Goal: Information Seeking & Learning: Compare options

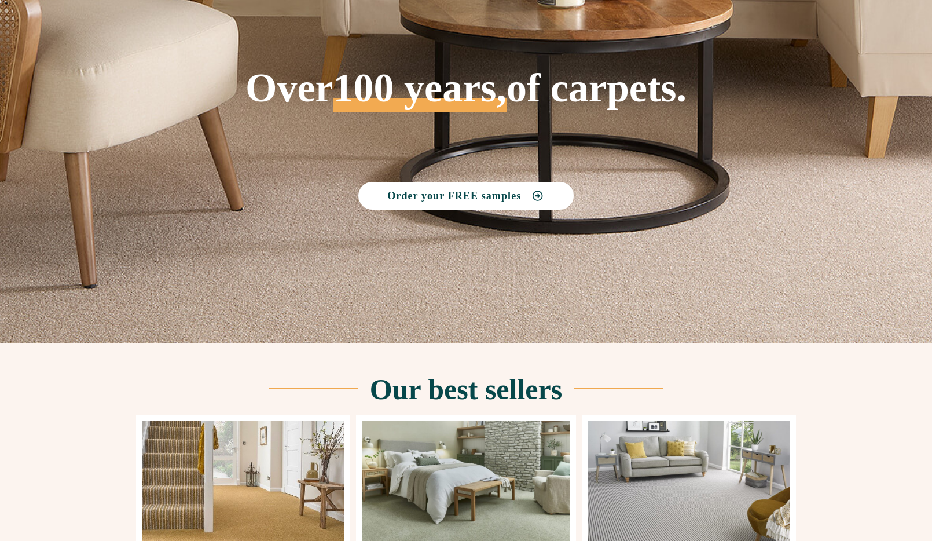
scroll to position [347, 0]
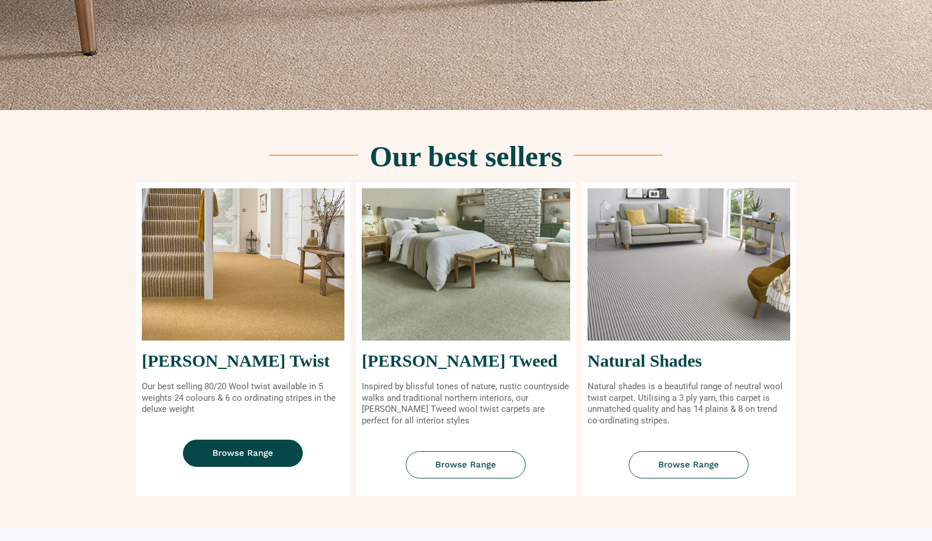
click at [274, 452] on link "Browse Range" at bounding box center [243, 453] width 120 height 27
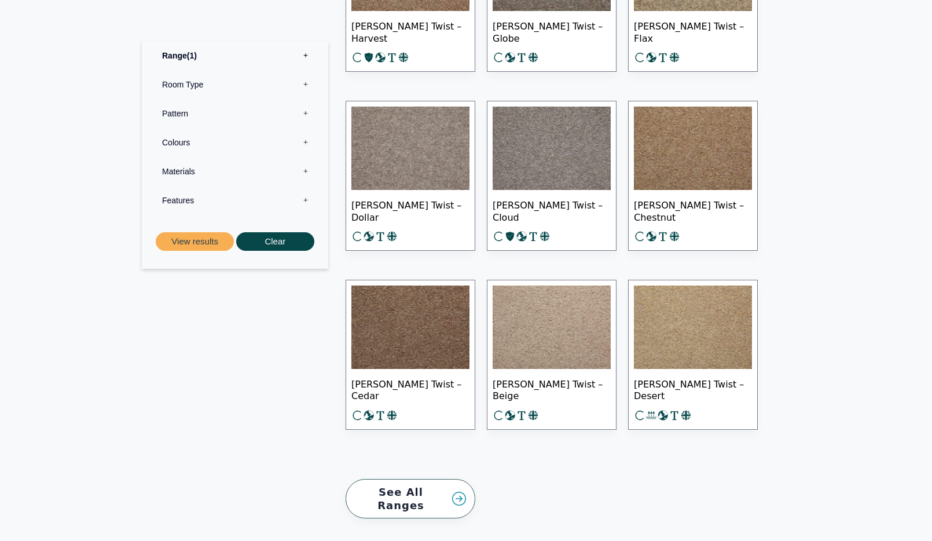
scroll to position [1753, 0]
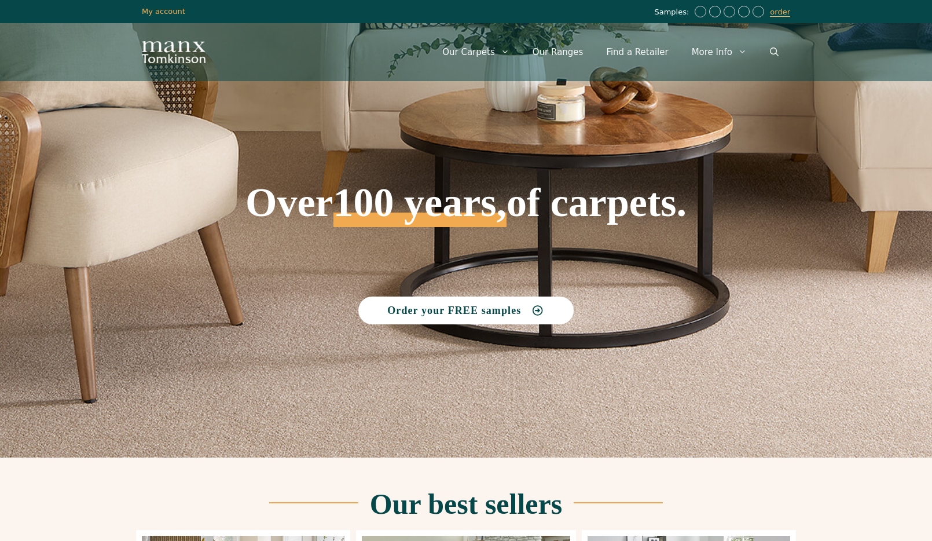
scroll to position [347, 0]
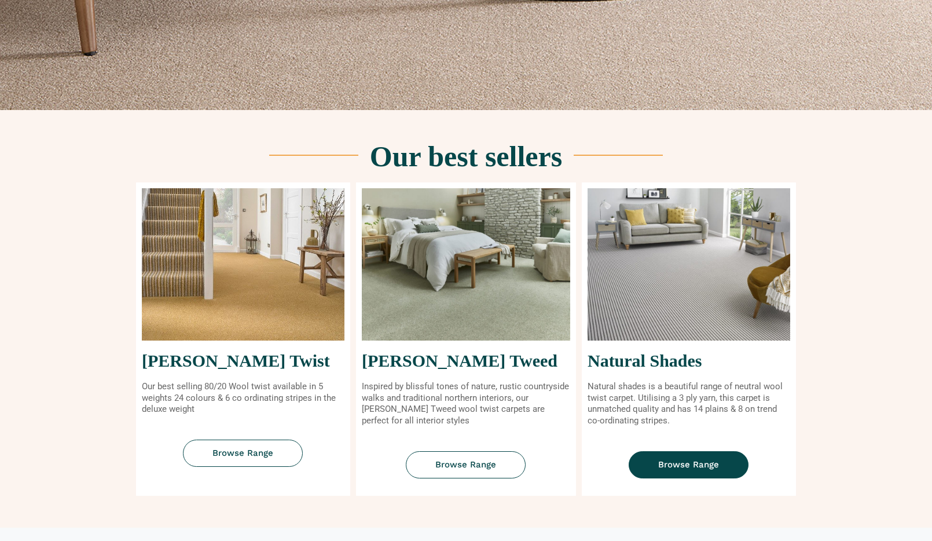
click at [692, 464] on span "Browse Range" at bounding box center [688, 464] width 61 height 9
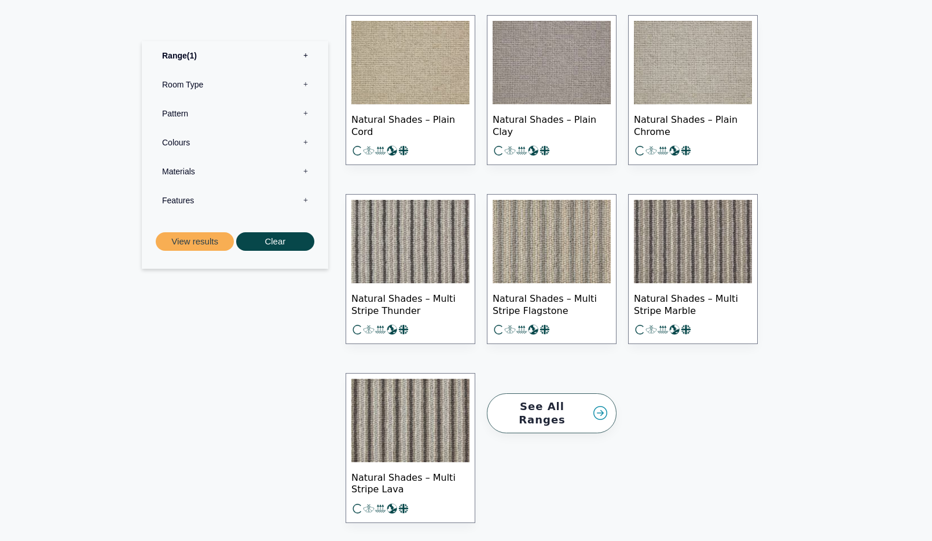
scroll to position [1621, 0]
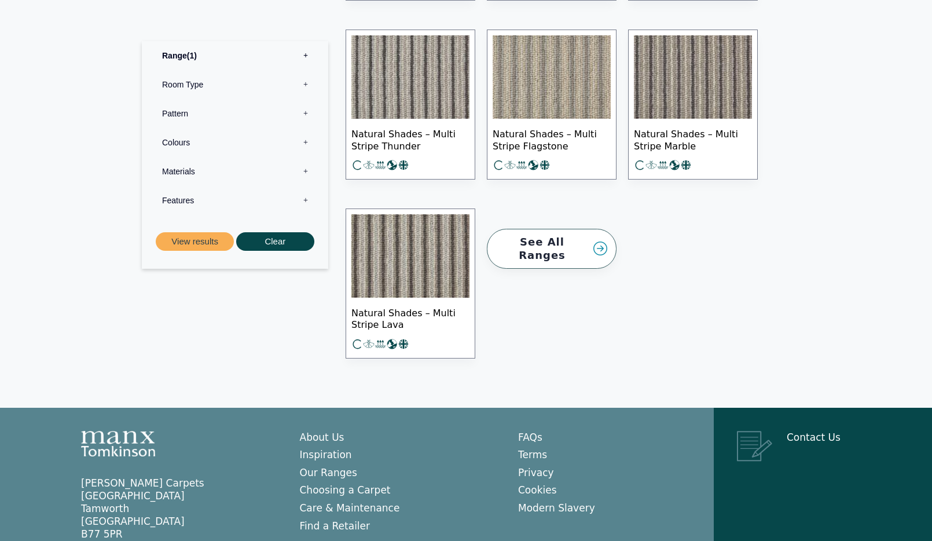
click at [550, 76] on img at bounding box center [552, 76] width 118 height 83
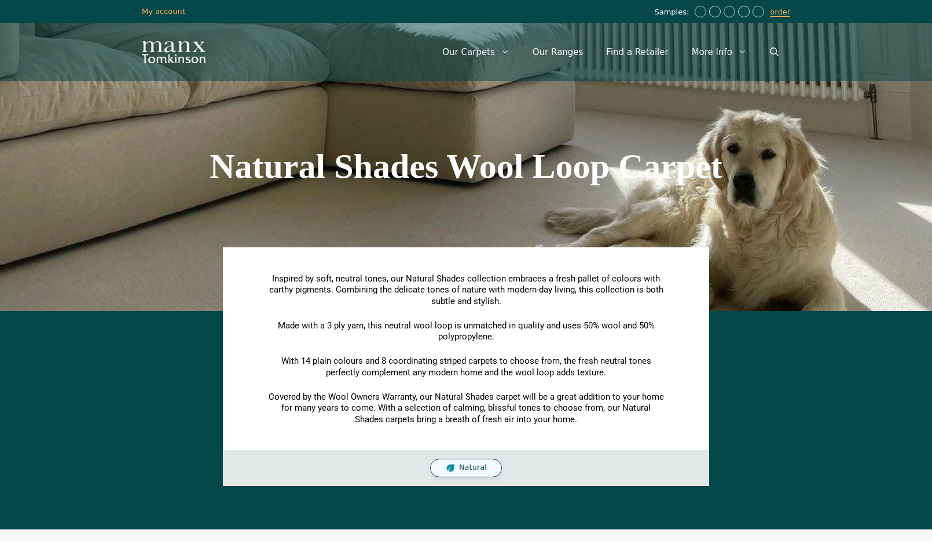
scroll to position [1621, 0]
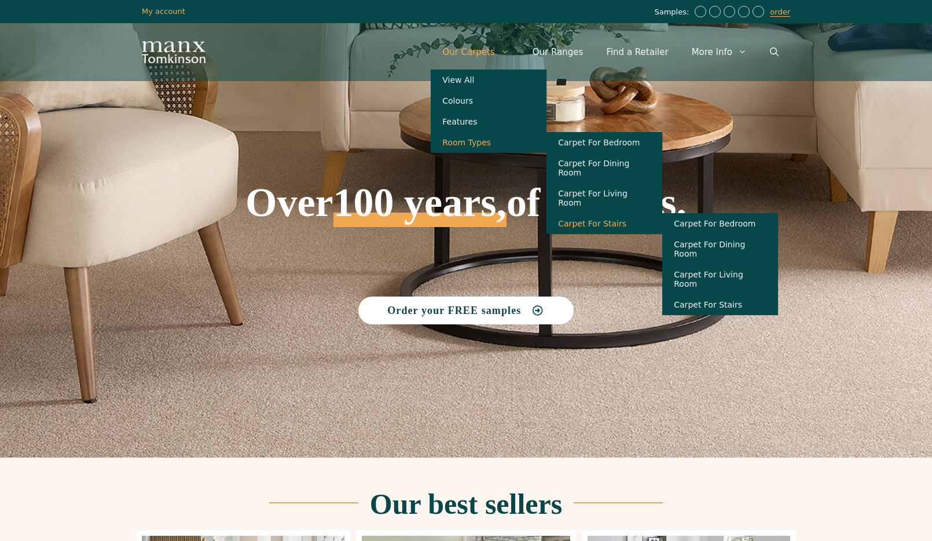
click at [604, 219] on link "Carpet For Stairs" at bounding box center [605, 223] width 116 height 21
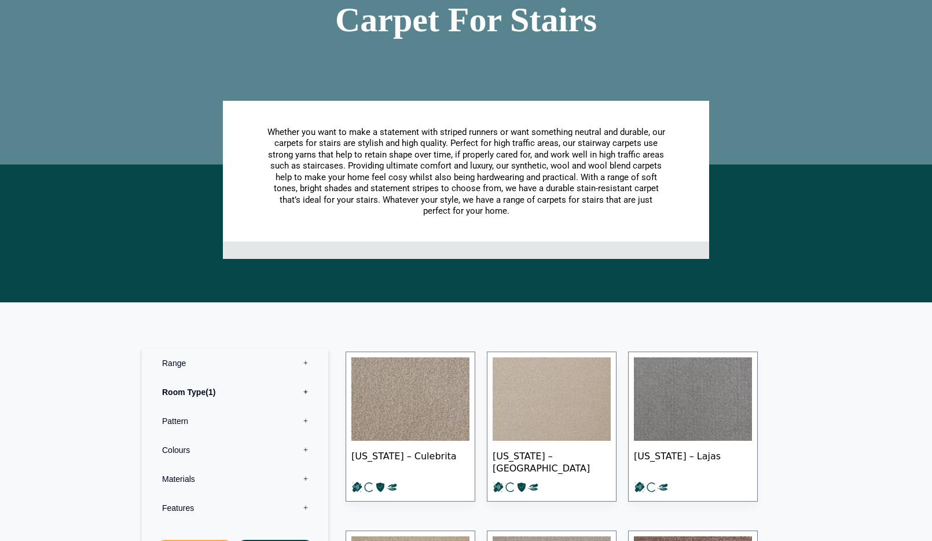
scroll to position [347, 0]
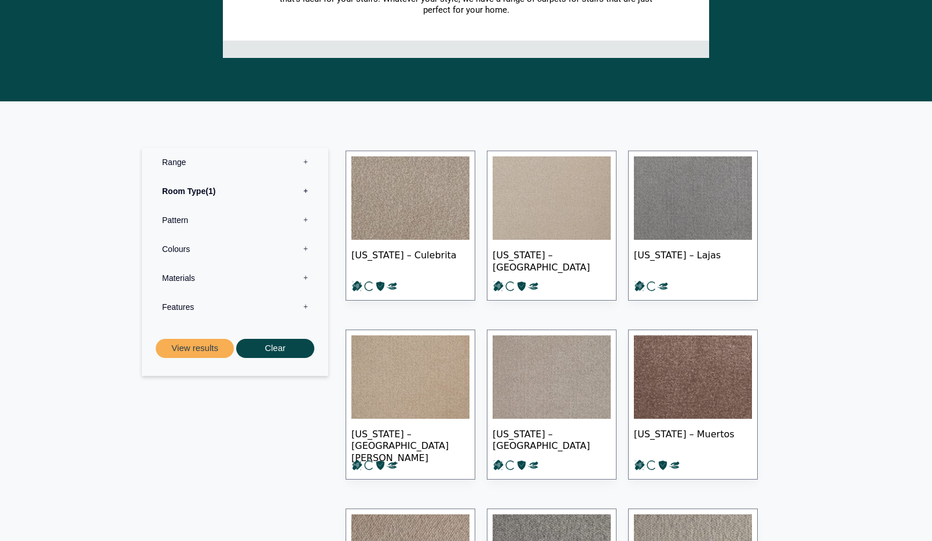
click at [309, 221] on label "Pattern 0" at bounding box center [235, 220] width 169 height 29
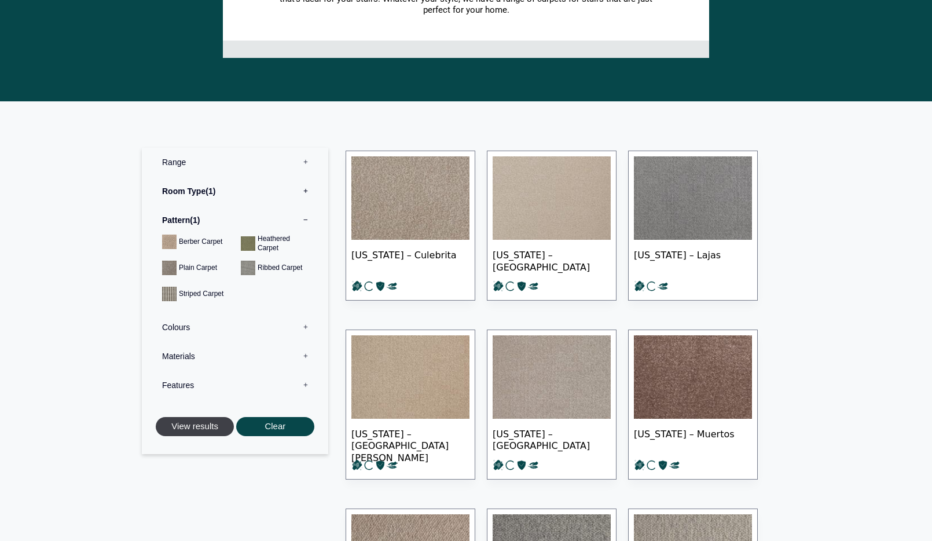
click at [202, 423] on button "View results" at bounding box center [195, 426] width 78 height 19
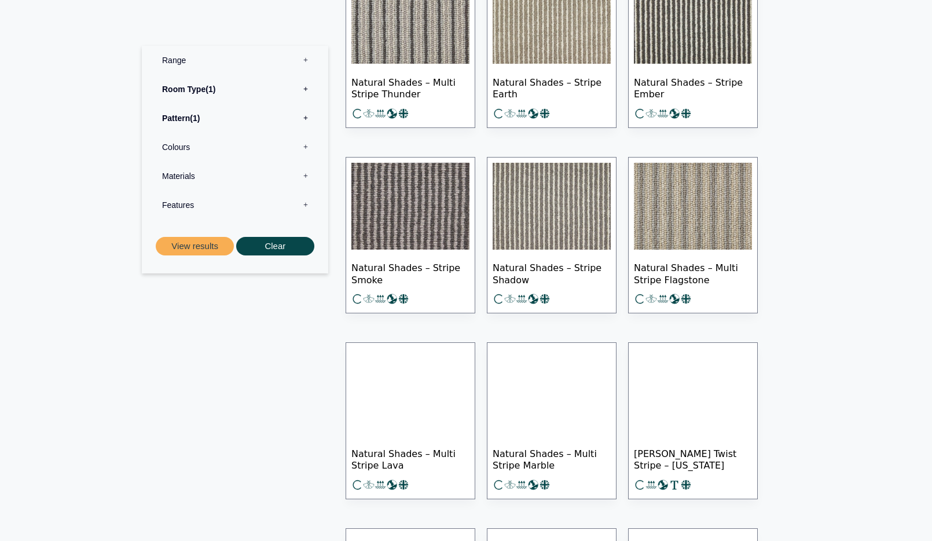
scroll to position [312, 0]
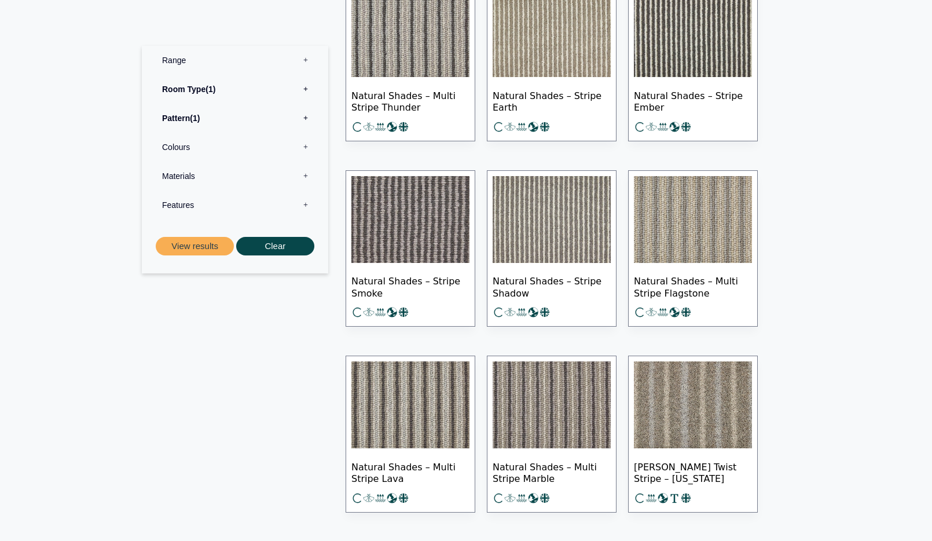
click at [577, 387] on img at bounding box center [552, 404] width 118 height 87
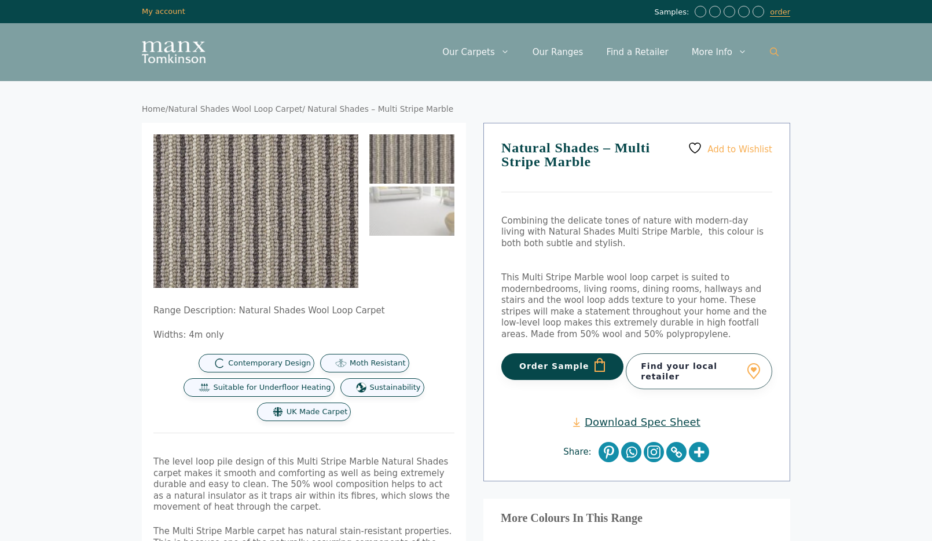
click at [775, 51] on icon "Open Search Bar" at bounding box center [774, 51] width 9 height 9
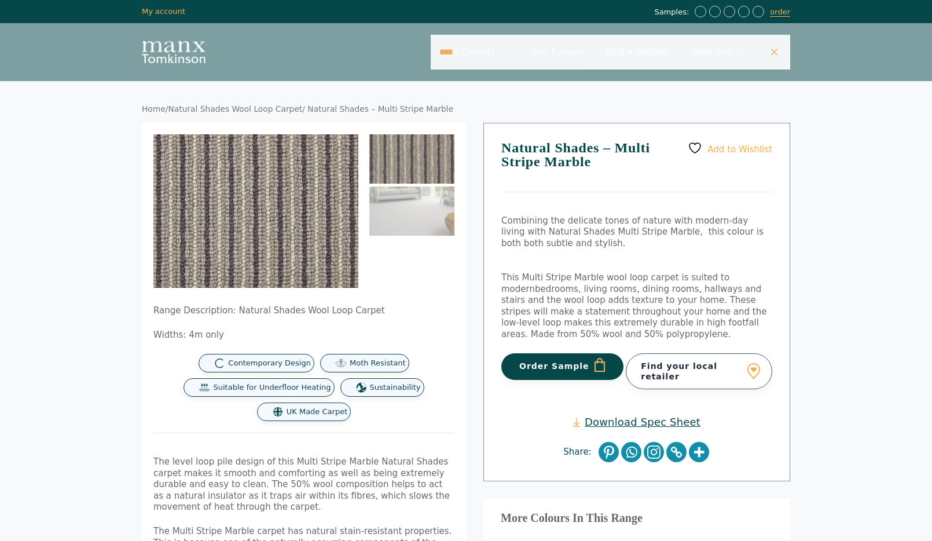
type input "***"
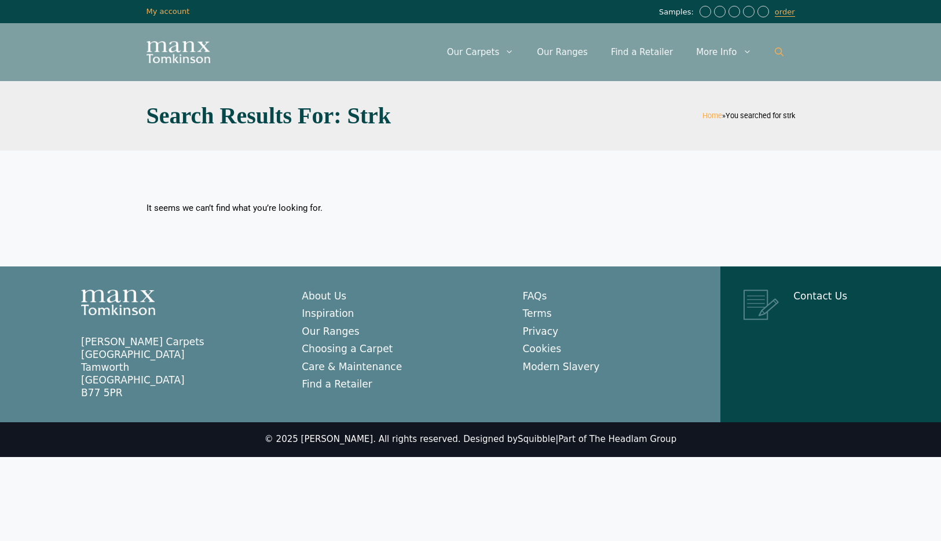
click at [777, 50] on icon "Open Search Bar" at bounding box center [779, 51] width 9 height 9
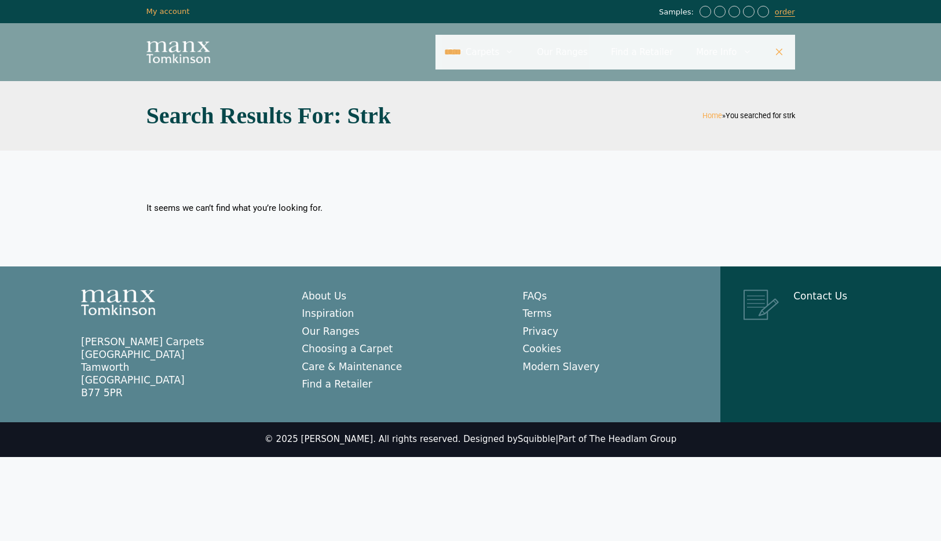
type input "*****"
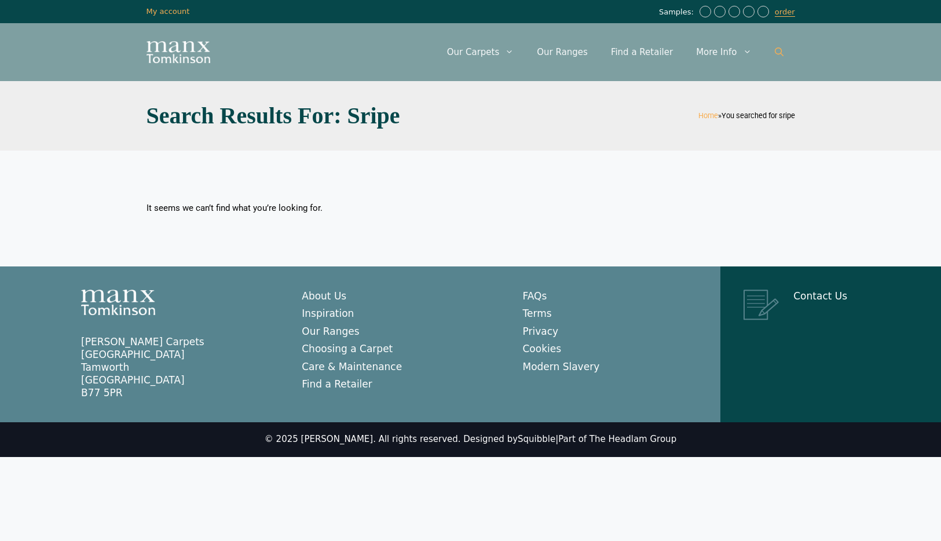
click at [777, 50] on icon "Open Search Bar" at bounding box center [779, 51] width 9 height 9
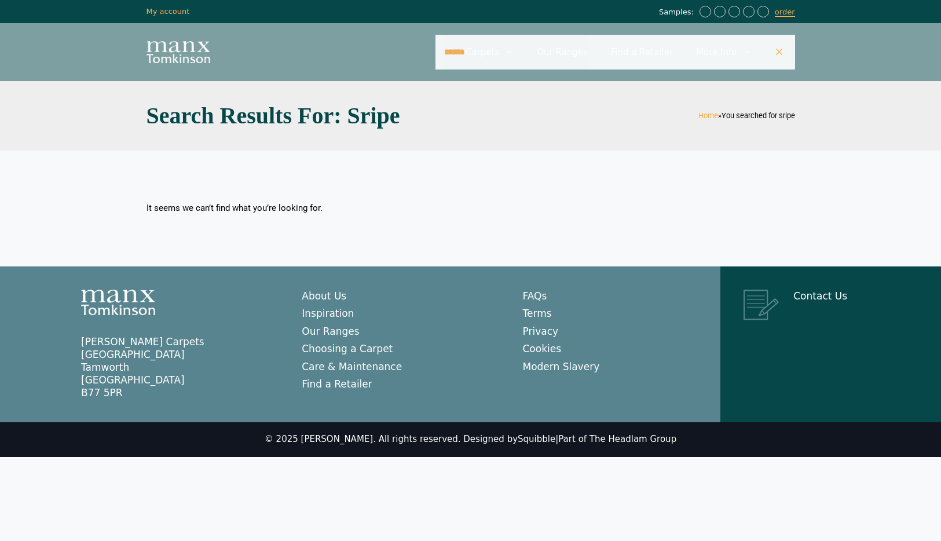
type input "******"
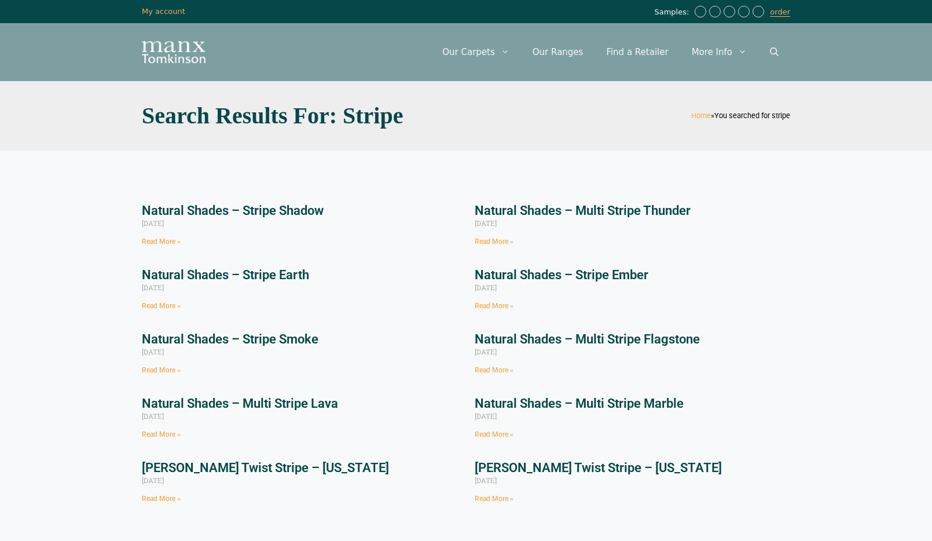
click at [594, 463] on link "[PERSON_NAME] Twist Stripe – [US_STATE]" at bounding box center [598, 467] width 247 height 14
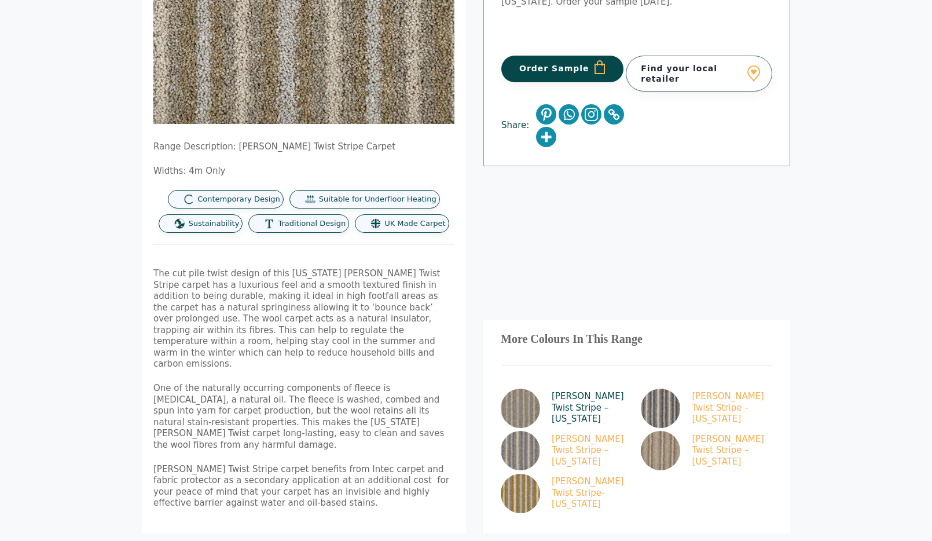
scroll to position [521, 0]
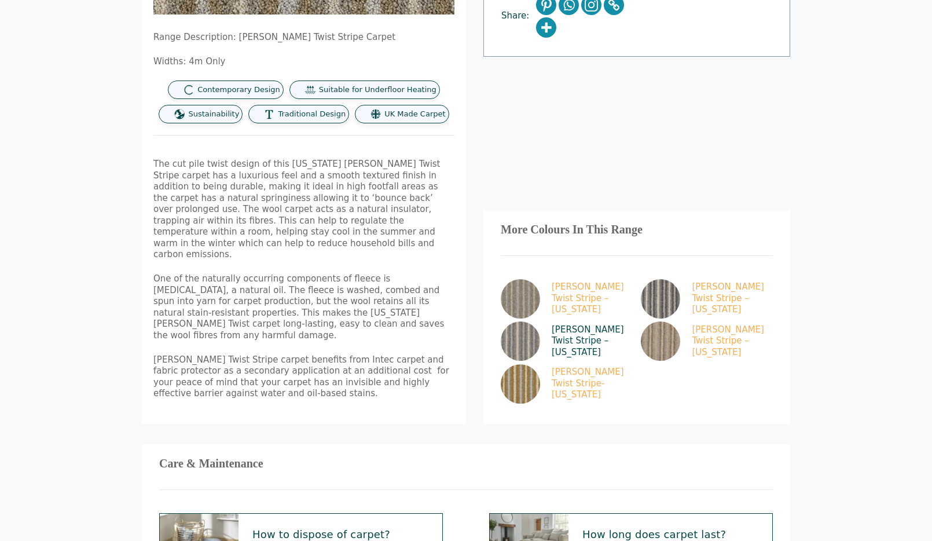
click at [517, 321] on img at bounding box center [520, 340] width 39 height 39
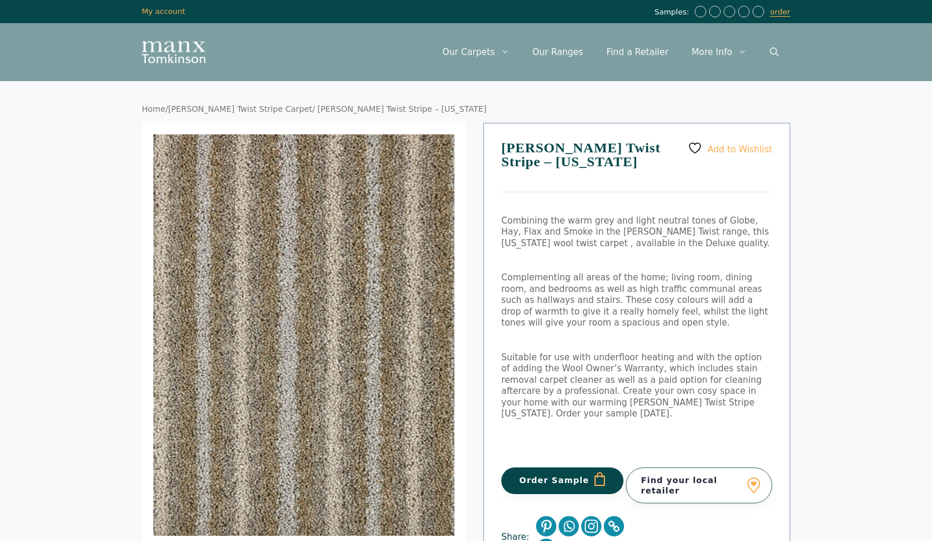
scroll to position [521, 0]
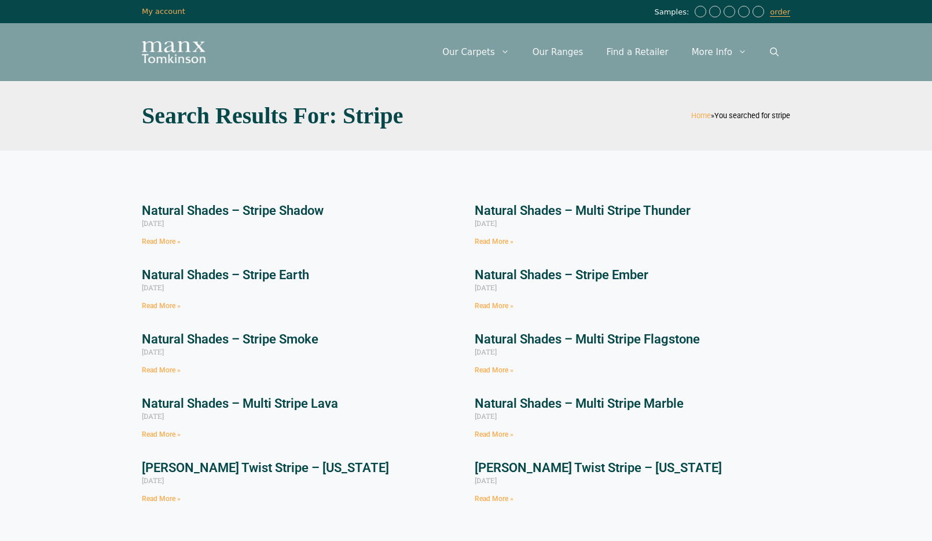
click at [289, 270] on link "Natural Shades – Stripe Earth" at bounding box center [225, 275] width 167 height 14
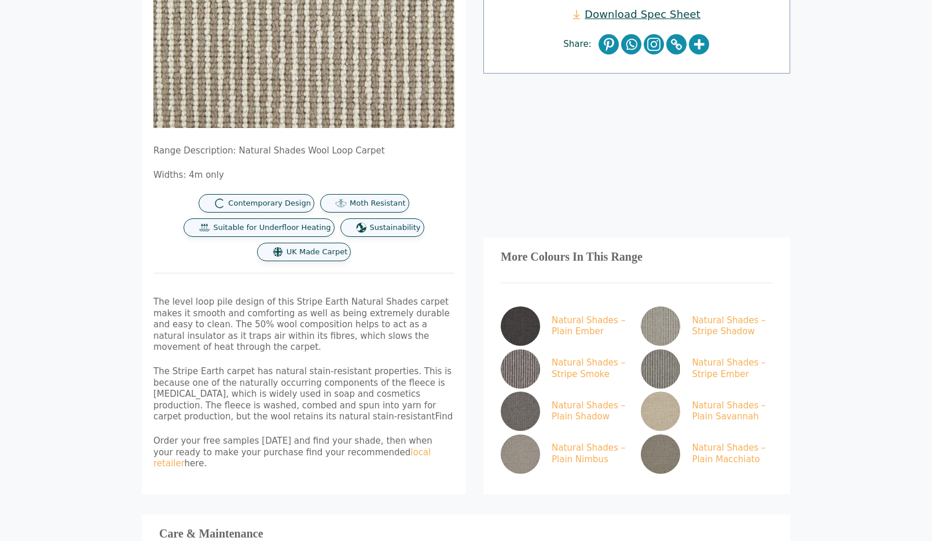
scroll to position [521, 0]
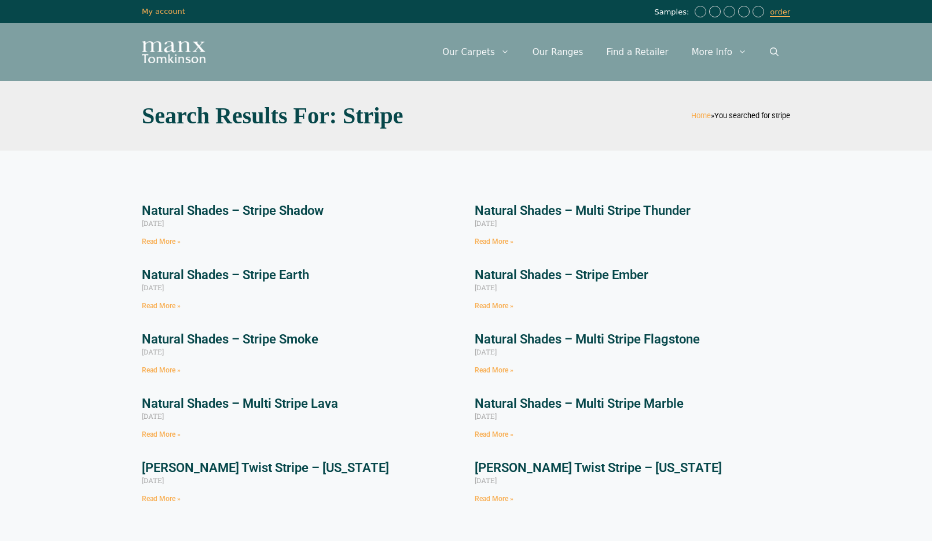
click at [325, 404] on link "Natural Shades – Multi Stripe Lava" at bounding box center [240, 403] width 196 height 14
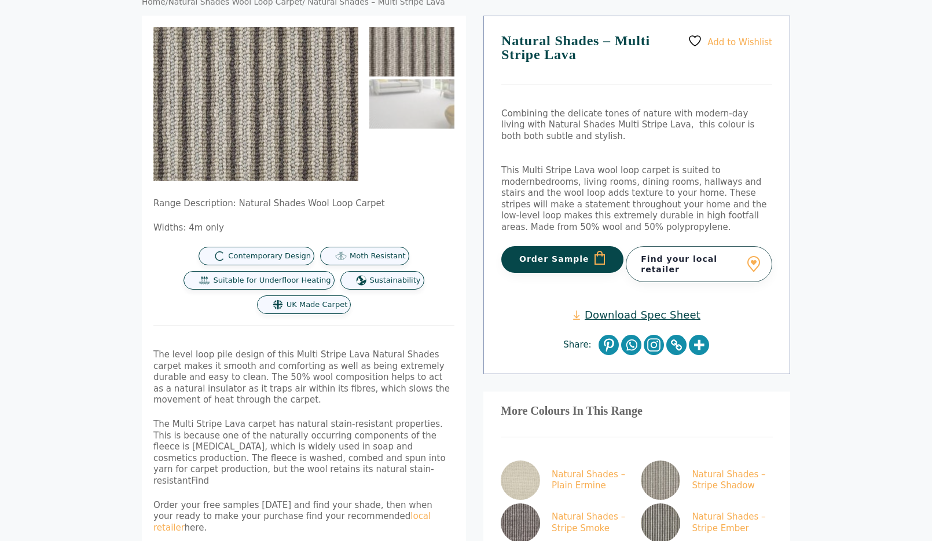
scroll to position [405, 0]
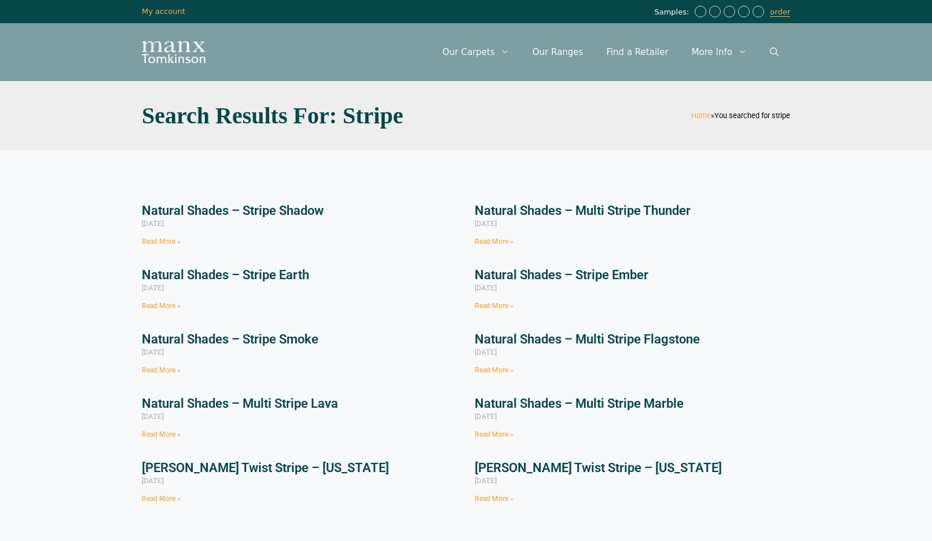
click at [269, 467] on link "[PERSON_NAME] Twist Stripe – [US_STATE]" at bounding box center [265, 467] width 247 height 14
click at [301, 341] on link "Natural Shades – Stripe Smoke" at bounding box center [230, 339] width 177 height 14
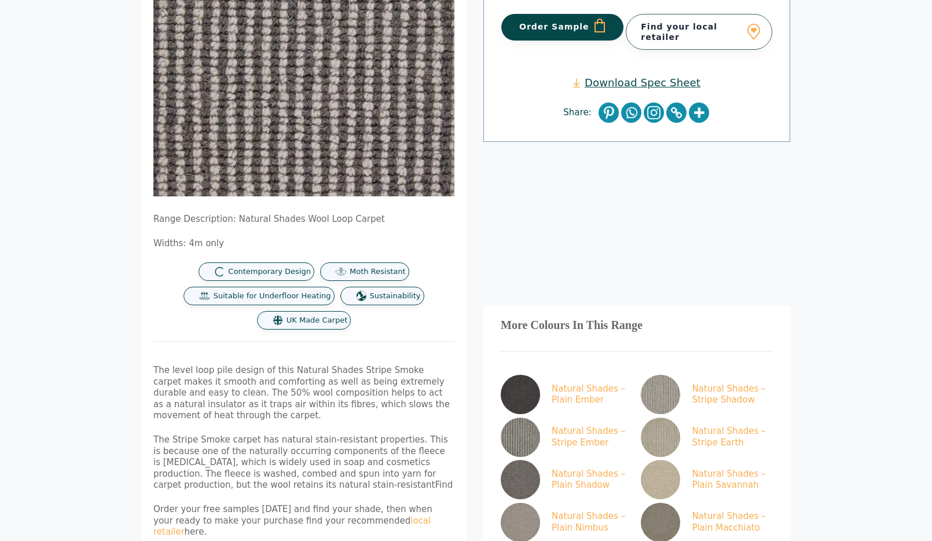
scroll to position [347, 0]
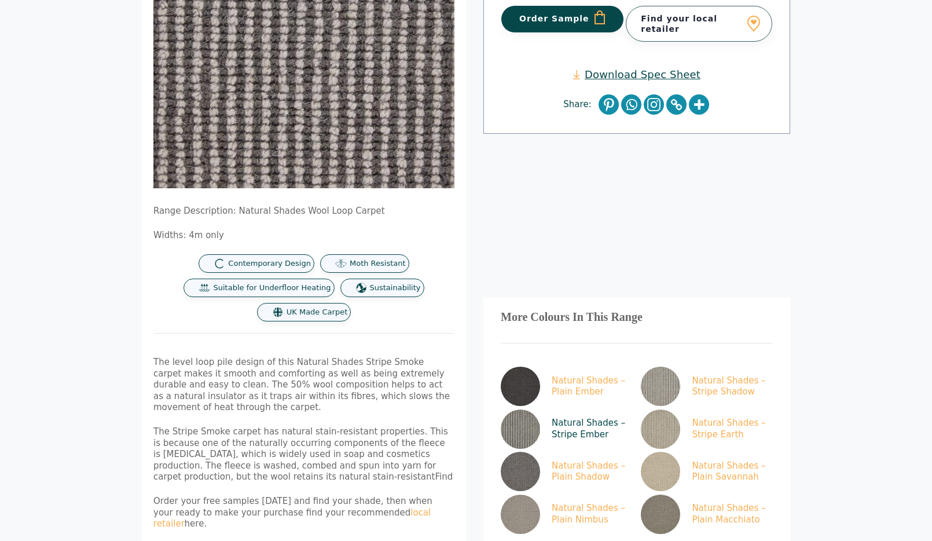
click at [518, 415] on img at bounding box center [520, 428] width 39 height 39
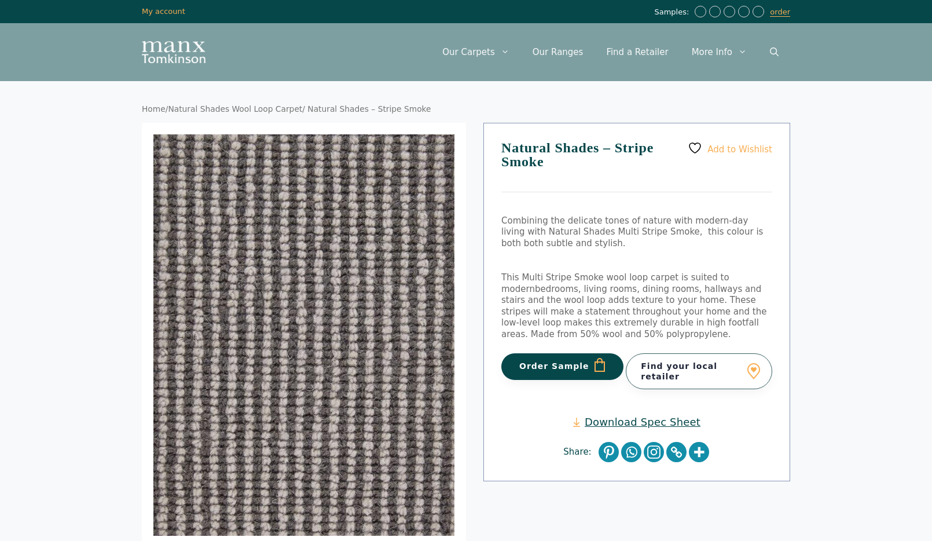
scroll to position [347, 0]
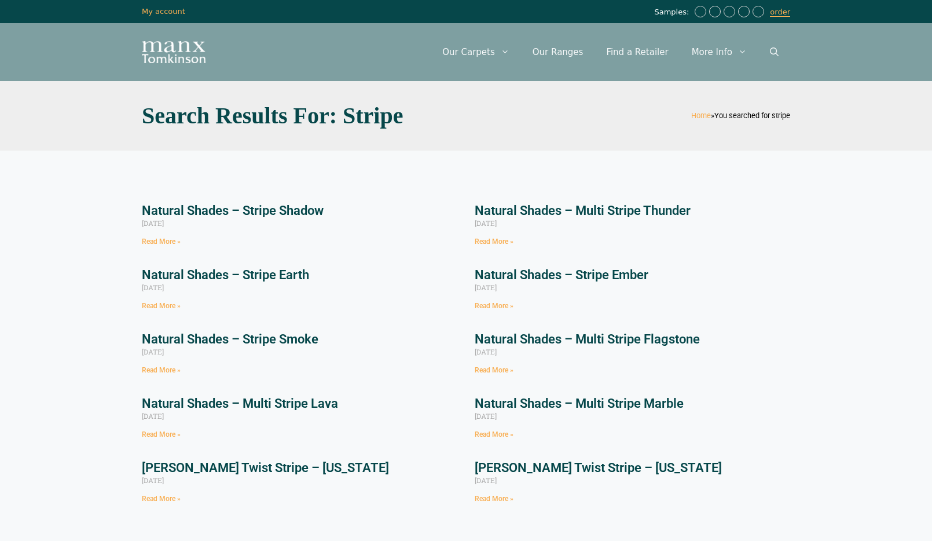
click at [642, 338] on link "Natural Shades – Multi Stripe Flagstone" at bounding box center [587, 339] width 225 height 14
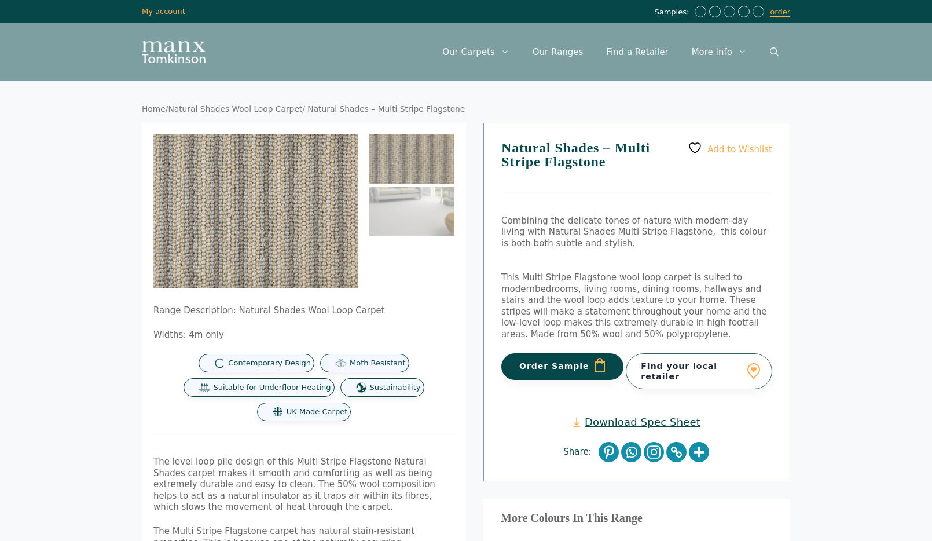
scroll to position [290, 0]
